Goal: Browse casually: Explore the website without a specific task or goal

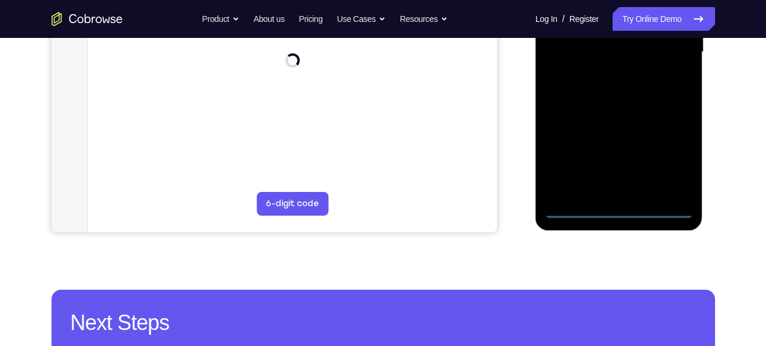
scroll to position [321, 0]
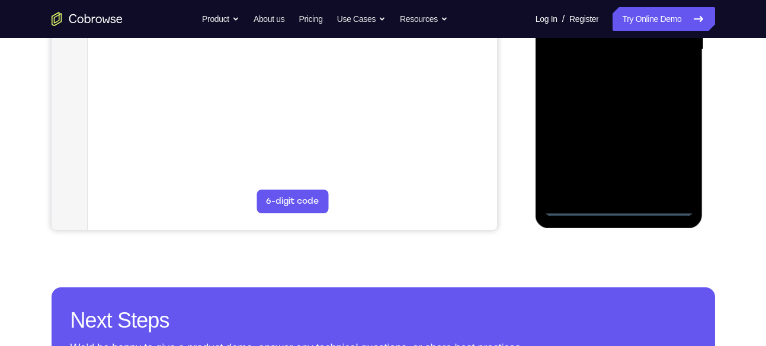
click at [615, 210] on div at bounding box center [618, 50] width 149 height 332
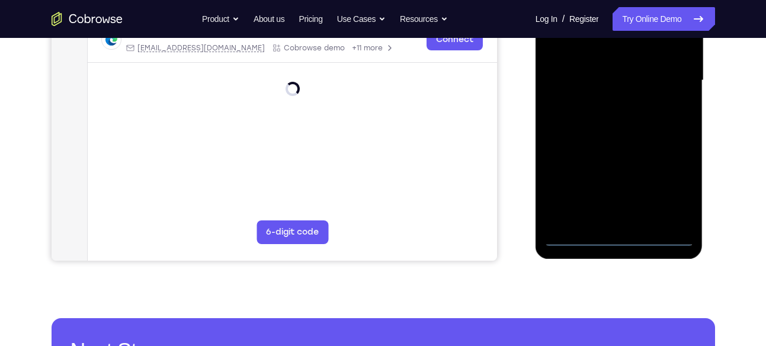
scroll to position [292, 0]
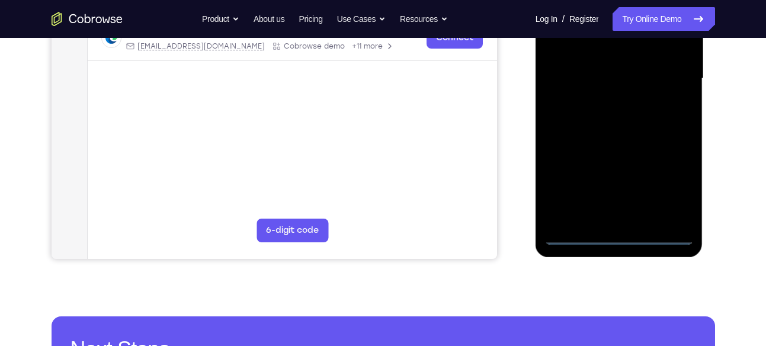
click at [670, 190] on div at bounding box center [618, 79] width 149 height 332
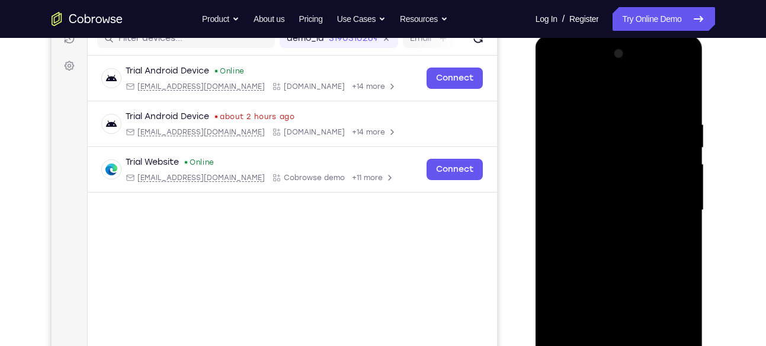
scroll to position [159, 0]
click at [602, 91] on div at bounding box center [618, 212] width 149 height 332
click at [568, 176] on div at bounding box center [618, 212] width 149 height 332
click at [591, 213] on div at bounding box center [618, 212] width 149 height 332
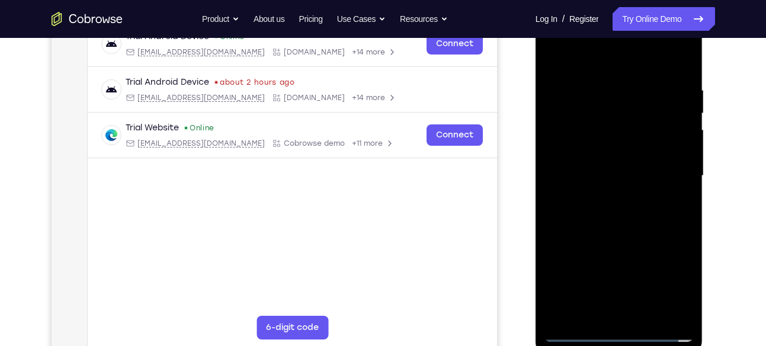
scroll to position [195, 0]
click at [565, 175] on div at bounding box center [618, 175] width 149 height 332
click at [565, 143] on div at bounding box center [618, 175] width 149 height 332
click at [571, 168] on div at bounding box center [618, 175] width 149 height 332
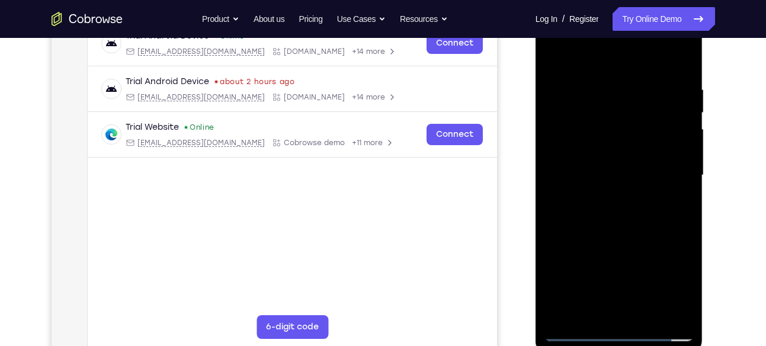
click at [562, 162] on div at bounding box center [618, 175] width 149 height 332
click at [615, 185] on div at bounding box center [618, 175] width 149 height 332
click at [596, 234] on div at bounding box center [618, 175] width 149 height 332
click at [600, 161] on div at bounding box center [618, 175] width 149 height 332
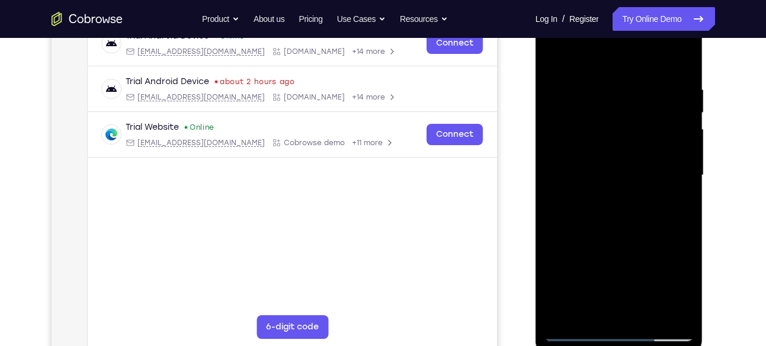
drag, startPoint x: 600, startPoint y: 238, endPoint x: 599, endPoint y: 178, distance: 59.8
click at [599, 178] on div at bounding box center [618, 175] width 149 height 332
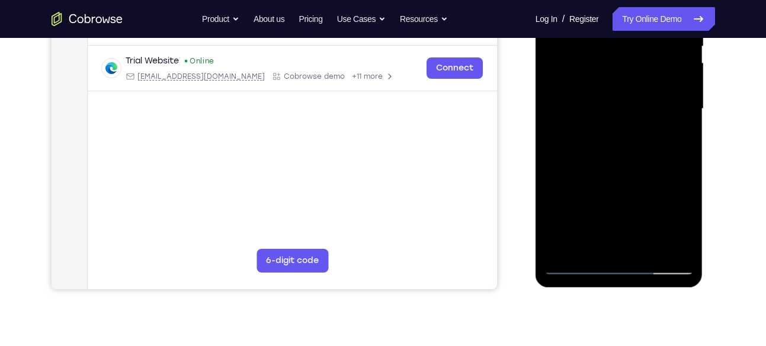
scroll to position [265, 0]
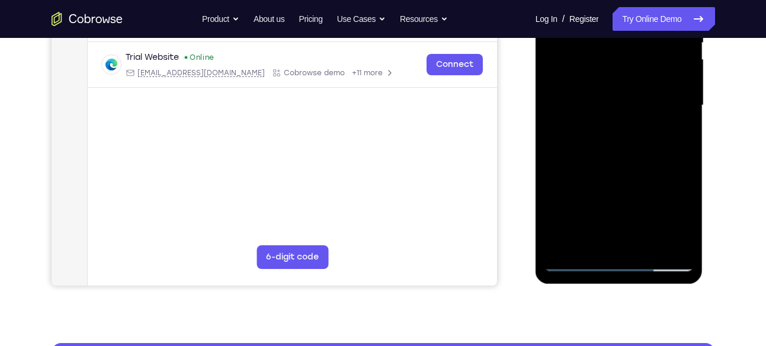
click at [583, 238] on div at bounding box center [618, 106] width 149 height 332
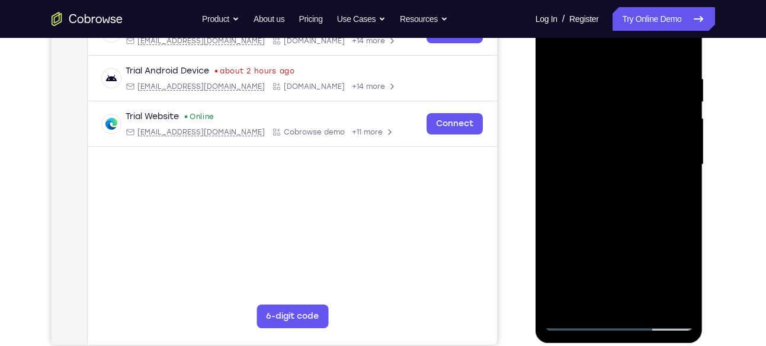
scroll to position [182, 0]
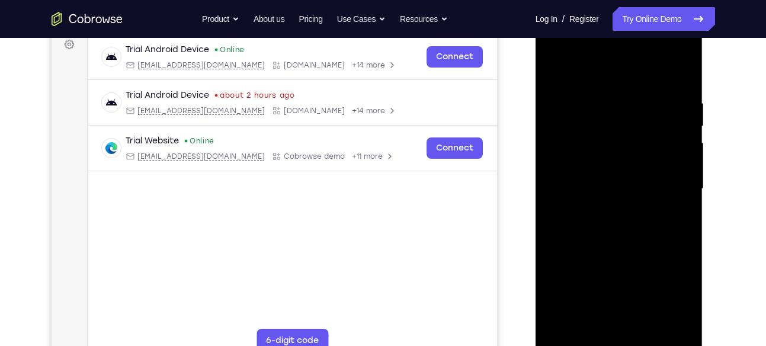
click at [565, 168] on div at bounding box center [618, 189] width 149 height 332
